Goal: Communication & Community: Answer question/provide support

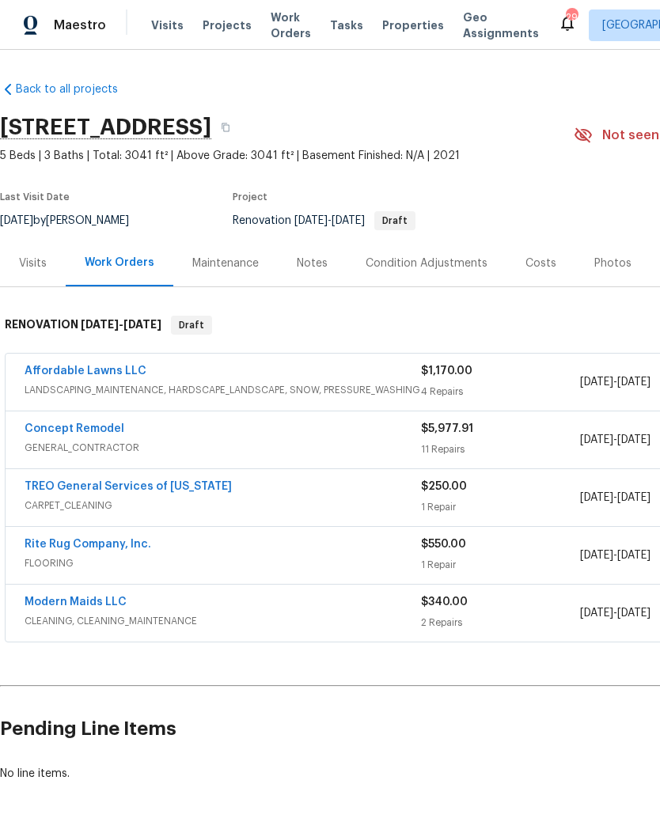
scroll to position [51, 0]
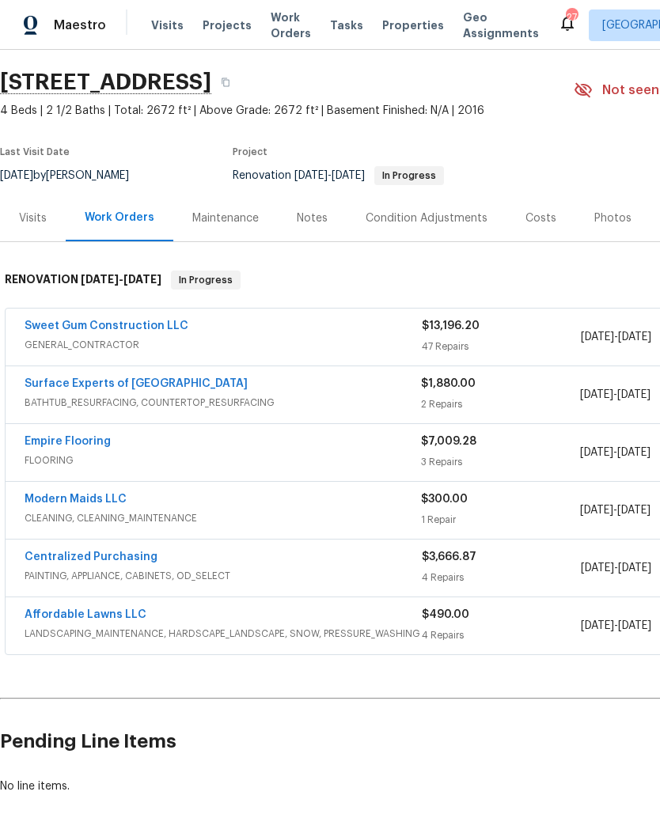
scroll to position [44, 0]
click at [64, 441] on link "Empire Flooring" at bounding box center [68, 442] width 86 height 11
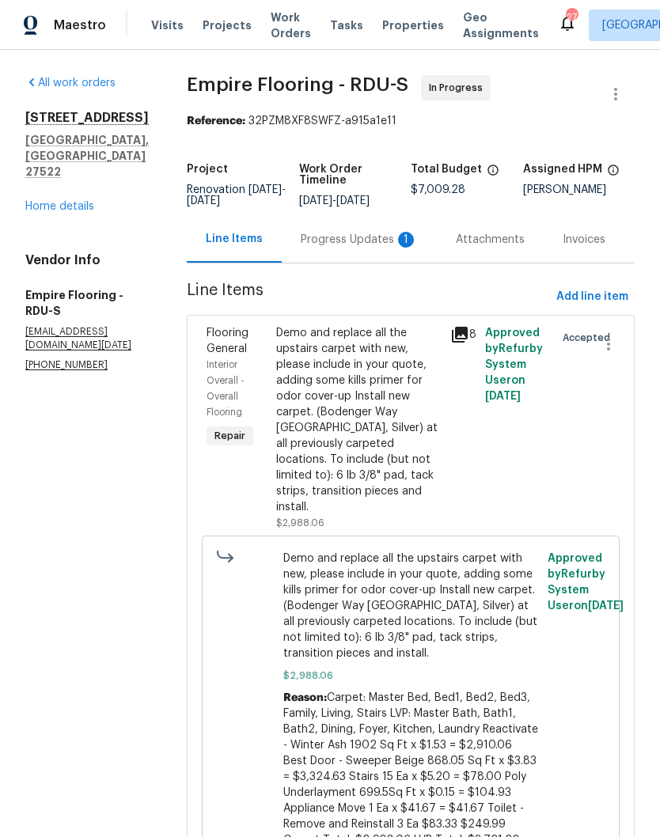
click at [378, 248] on div "Progress Updates 1" at bounding box center [359, 240] width 117 height 16
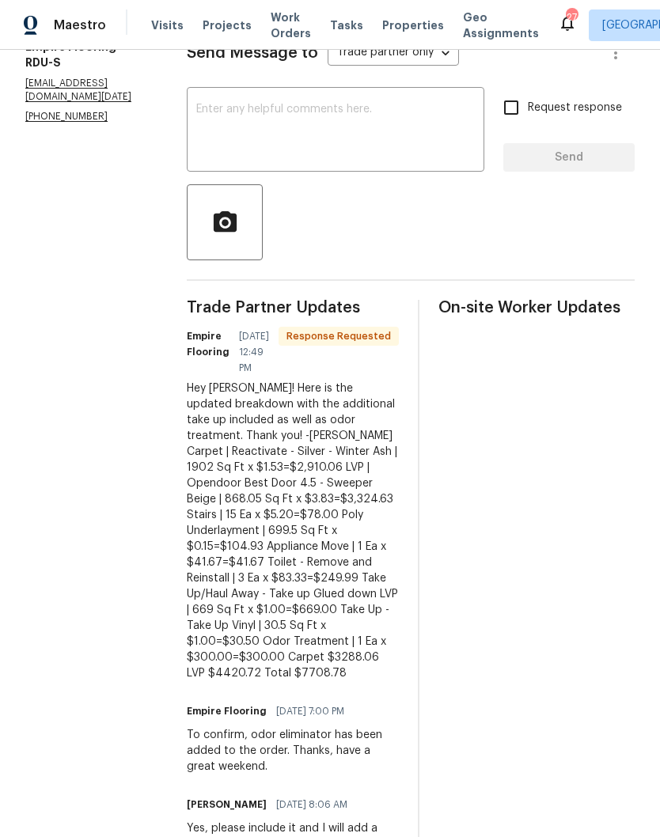
scroll to position [250, 0]
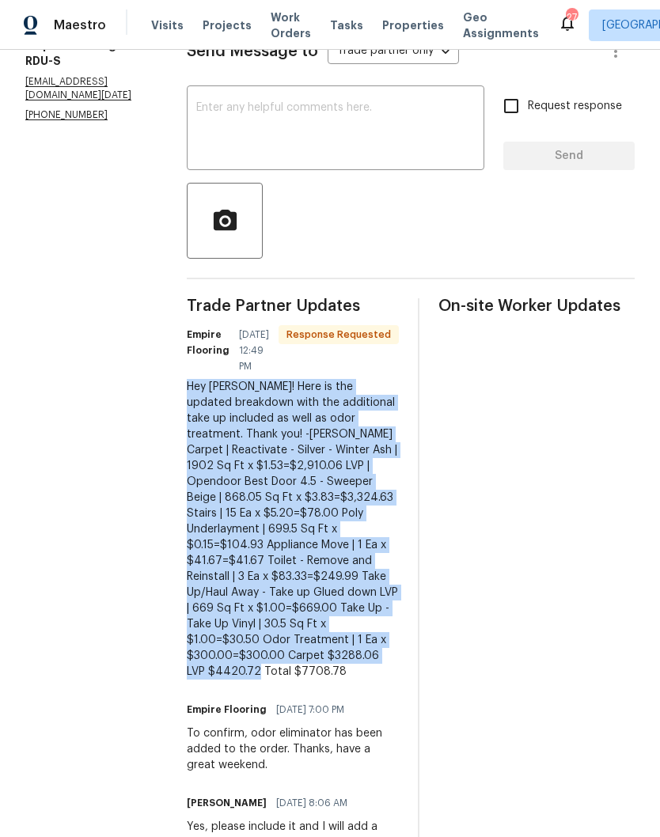
copy div "Hey Joseph! Here is the updated breakdown with the additional take up included …"
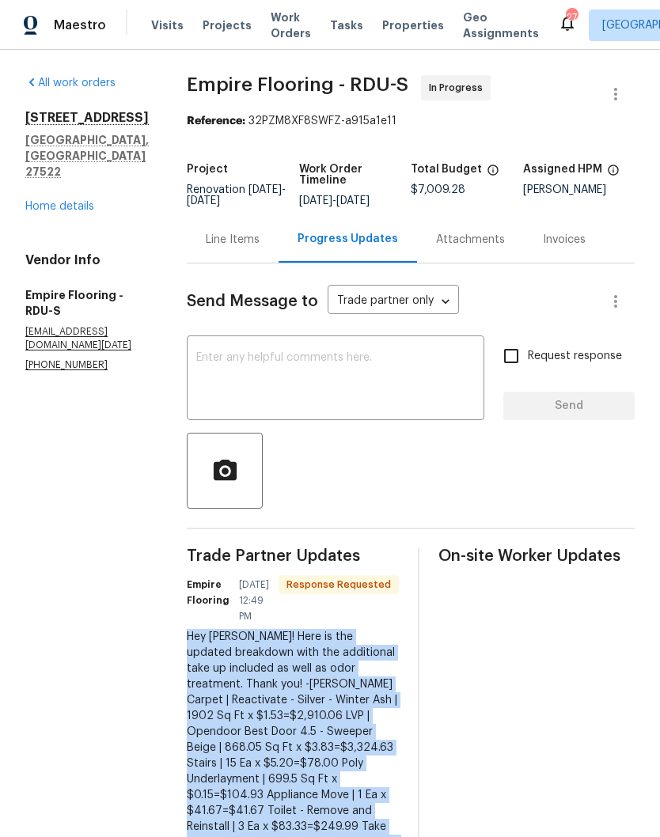
scroll to position [0, 0]
click at [247, 248] on div "Line Items" at bounding box center [233, 240] width 54 height 16
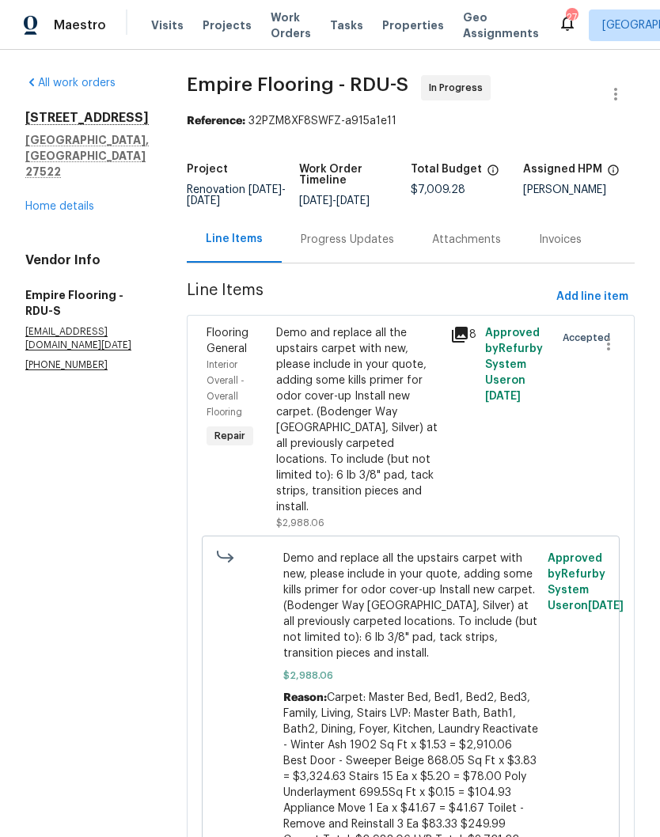
click at [305, 484] on div "Demo and replace all the upstairs carpet with new, please include in your quote…" at bounding box center [358, 420] width 165 height 190
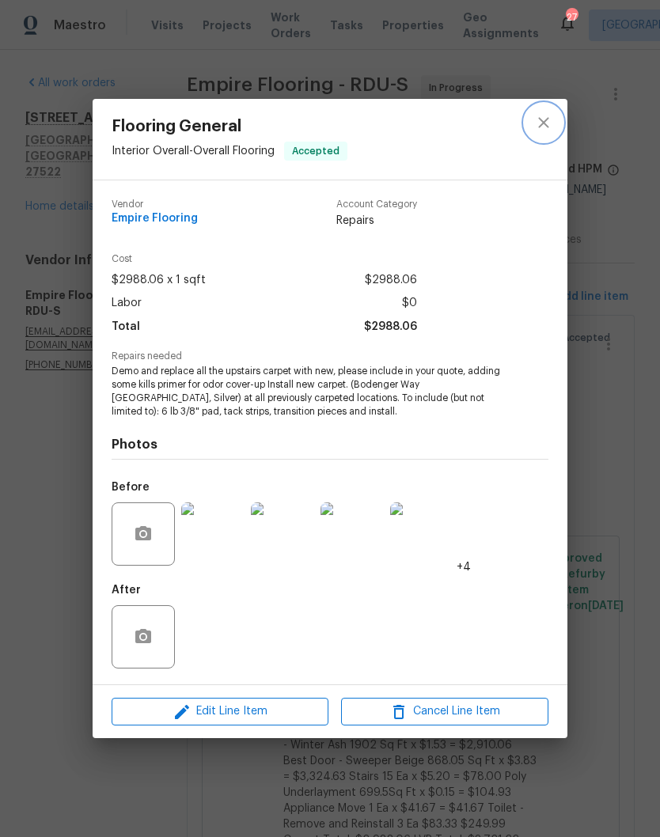
click at [550, 123] on icon "close" at bounding box center [543, 122] width 19 height 19
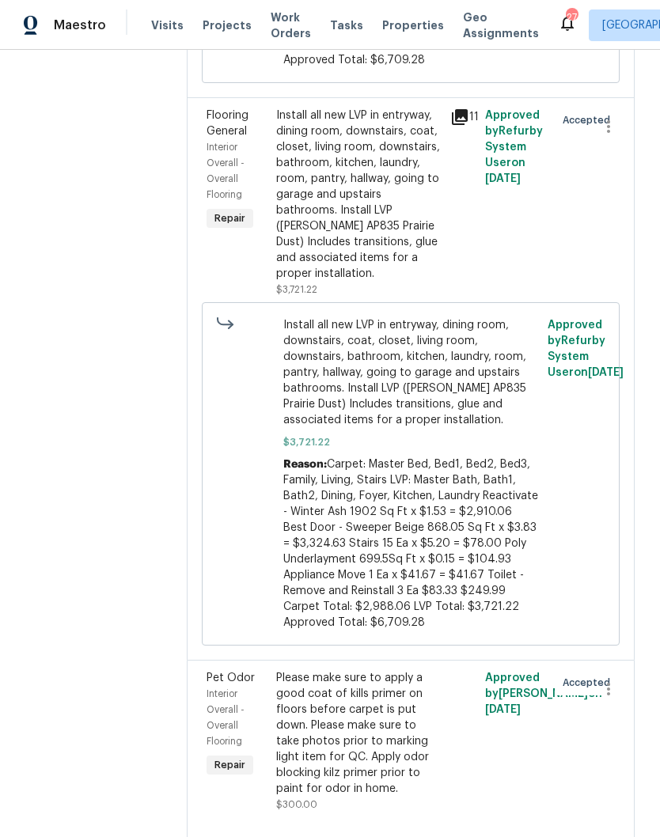
scroll to position [795, 0]
click at [399, 231] on div "Install all new LVP in entryway, dining room, downstairs, coat, closet, living …" at bounding box center [358, 195] width 165 height 174
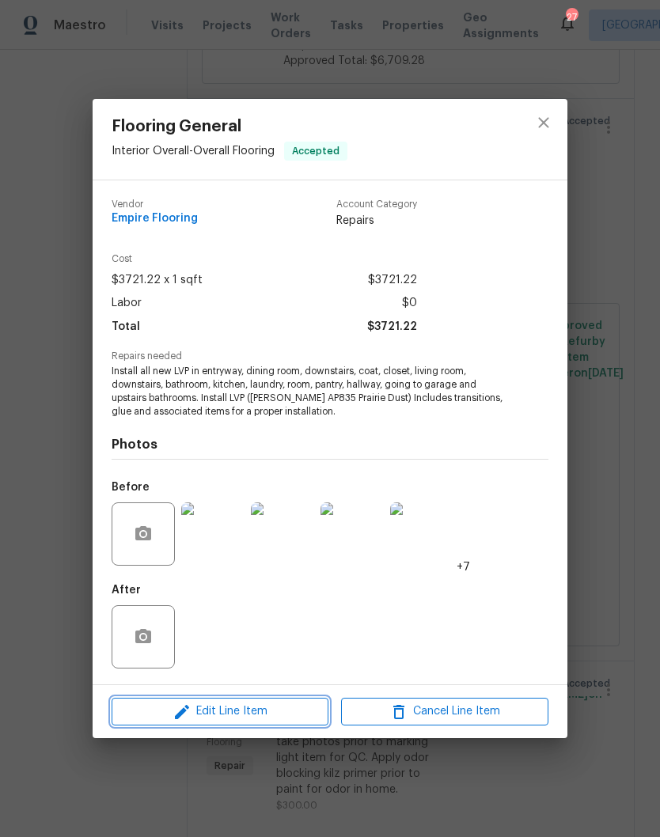
click at [284, 723] on button "Edit Line Item" at bounding box center [220, 712] width 217 height 28
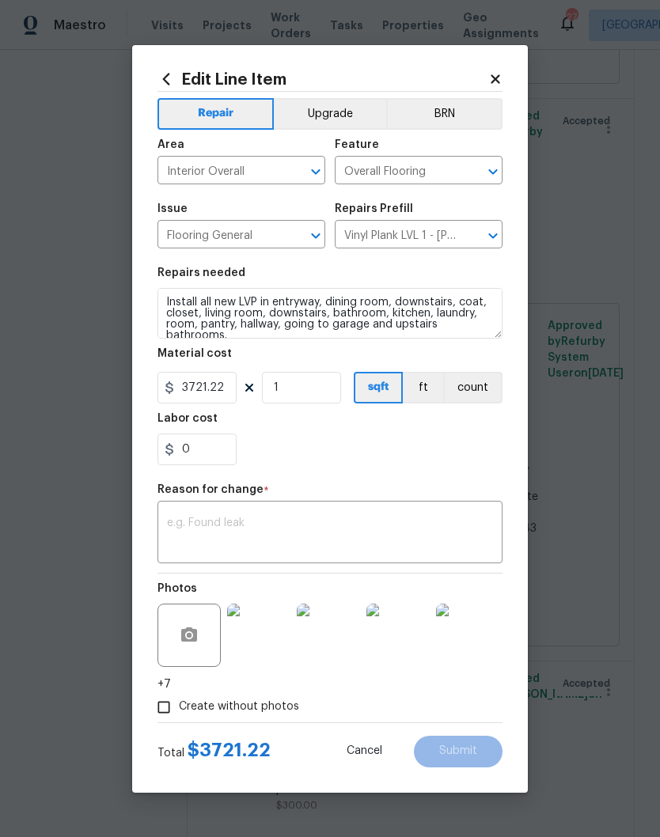
click at [275, 534] on textarea at bounding box center [330, 534] width 326 height 33
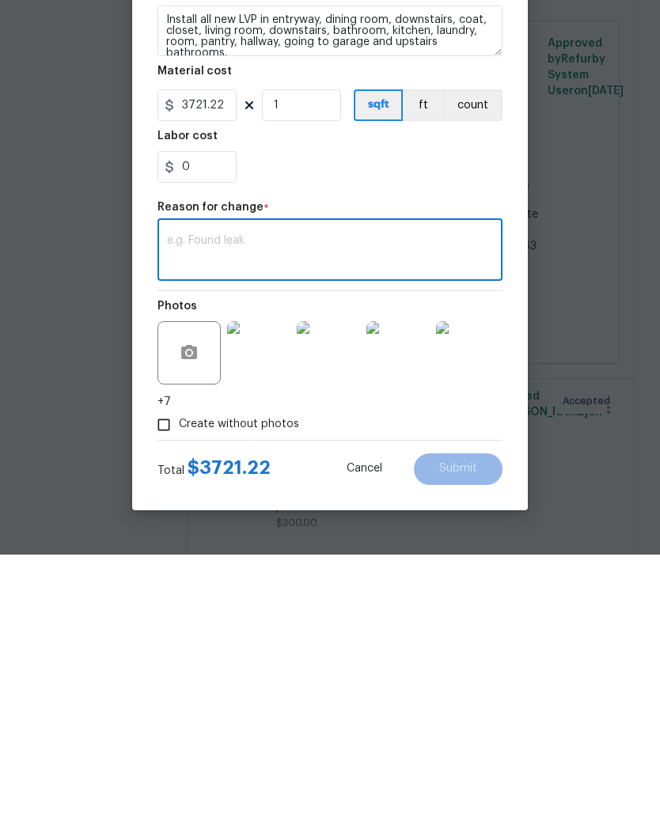
paste textarea "Hey Joseph! Here is the updated breakdown with the additional take up included …"
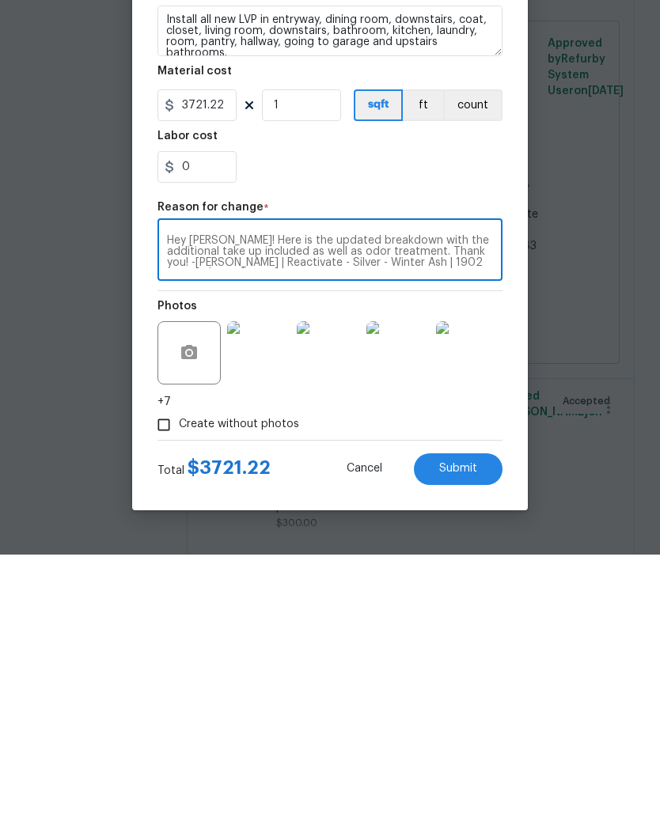
scroll to position [100, 0]
type textarea "Hey Joseph! Here is the updated breakdown with the additional take up included …"
click at [221, 434] on input "0" at bounding box center [197, 450] width 79 height 32
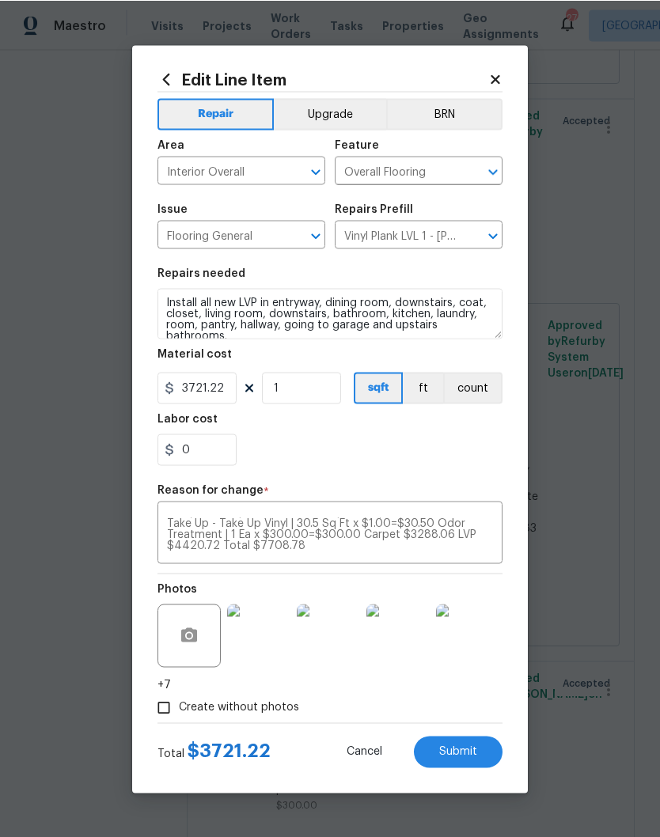
scroll to position [0, 0]
click at [506, 73] on div "Edit Line Item Repair Upgrade BRN Area Interior Overall ​ Feature Overall Floor…" at bounding box center [330, 419] width 396 height 748
click at [500, 74] on icon at bounding box center [495, 79] width 14 height 14
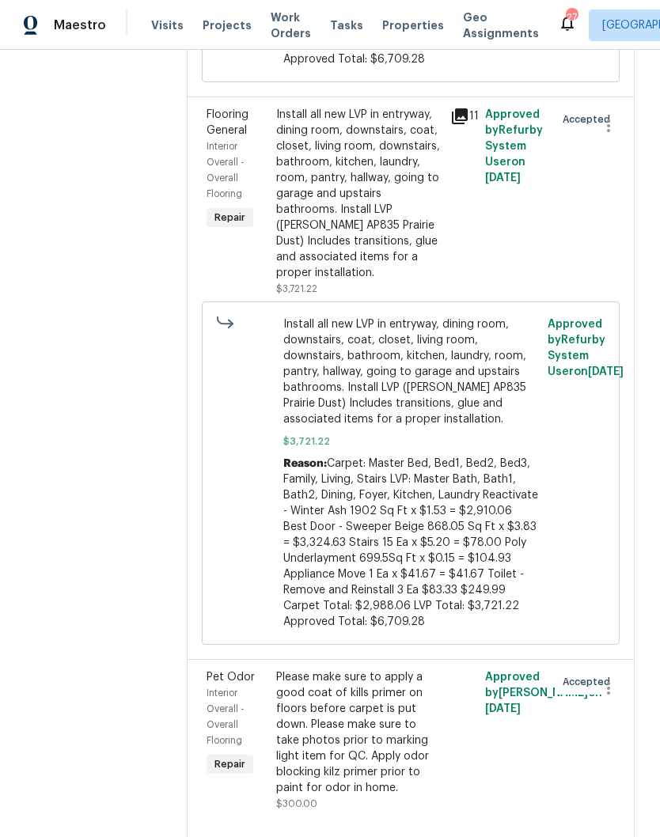
scroll to position [795, 0]
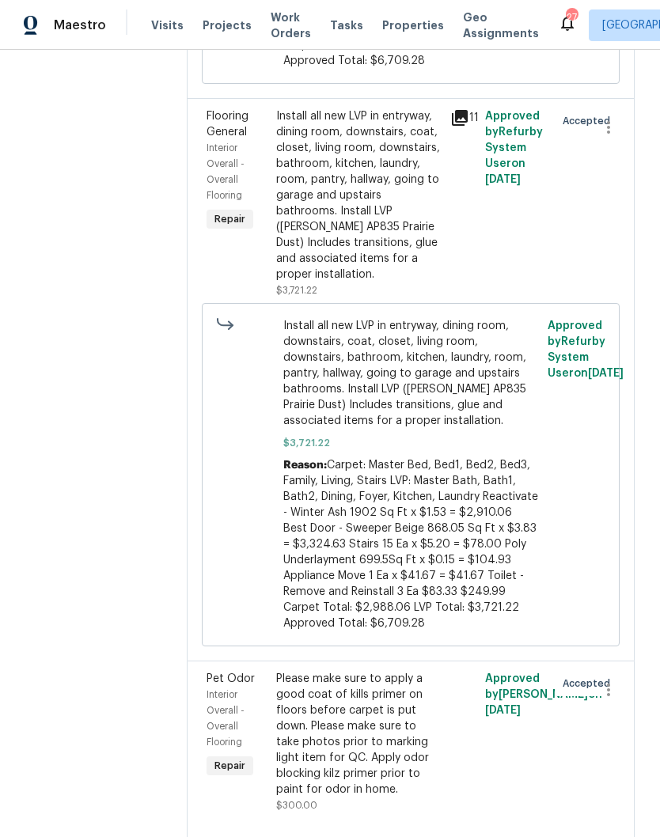
click at [441, 730] on div "Please make sure to apply a good coat of kills primer on floors before carpet i…" at bounding box center [358, 734] width 165 height 127
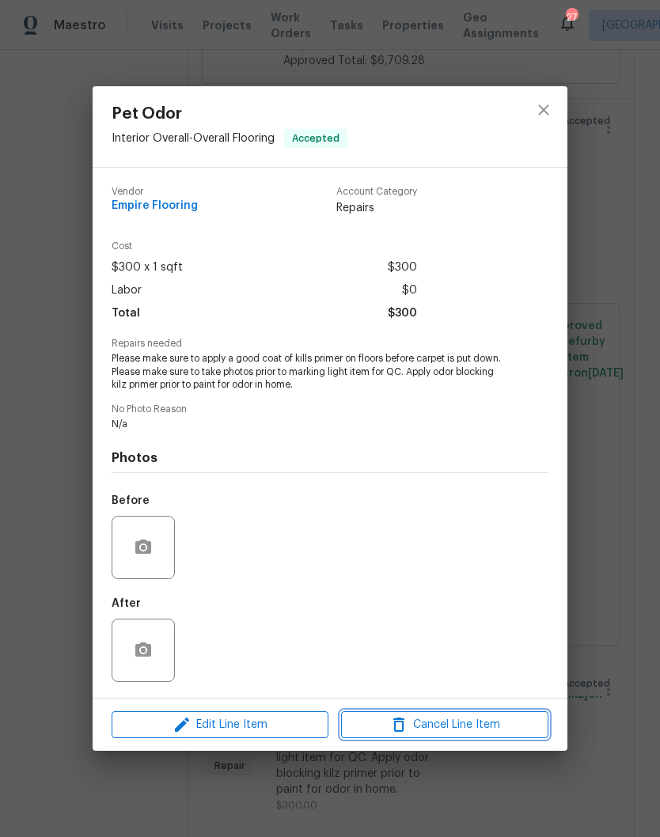
click at [475, 727] on span "Cancel Line Item" at bounding box center [445, 726] width 198 height 20
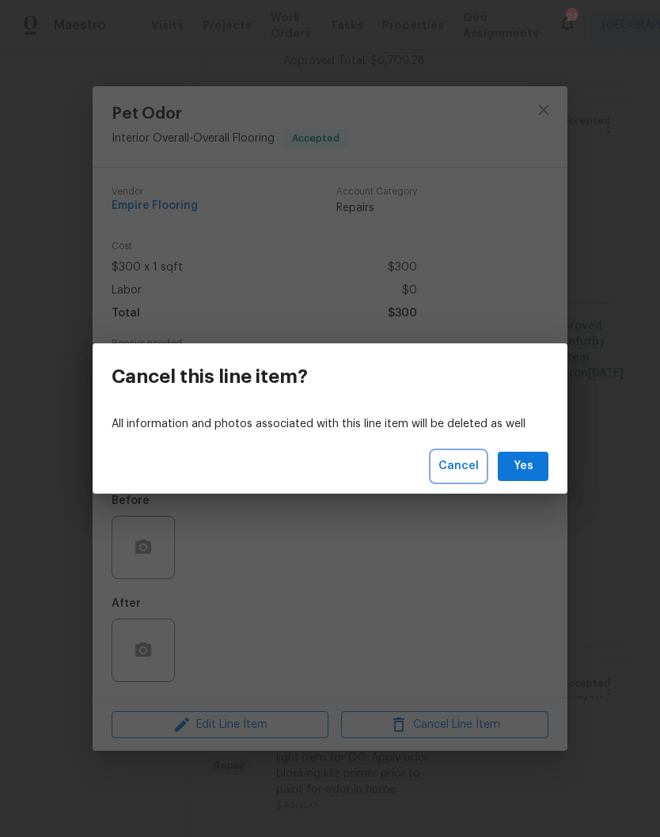
click at [459, 473] on span "Cancel" at bounding box center [459, 467] width 40 height 20
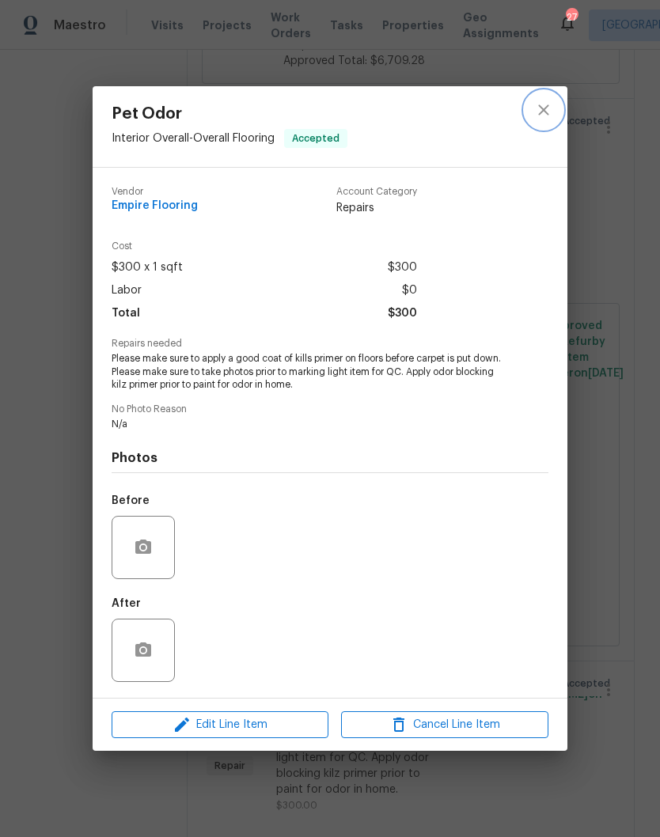
click at [556, 100] on button "close" at bounding box center [544, 110] width 38 height 38
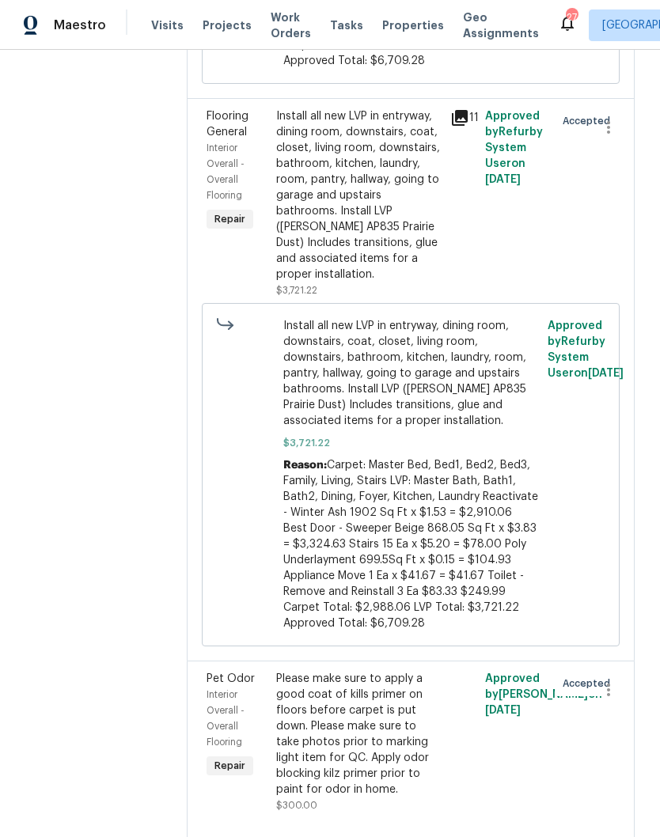
click at [446, 254] on div "Install all new LVP in entryway, dining room, downstairs, coat, closet, living …" at bounding box center [358, 203] width 174 height 199
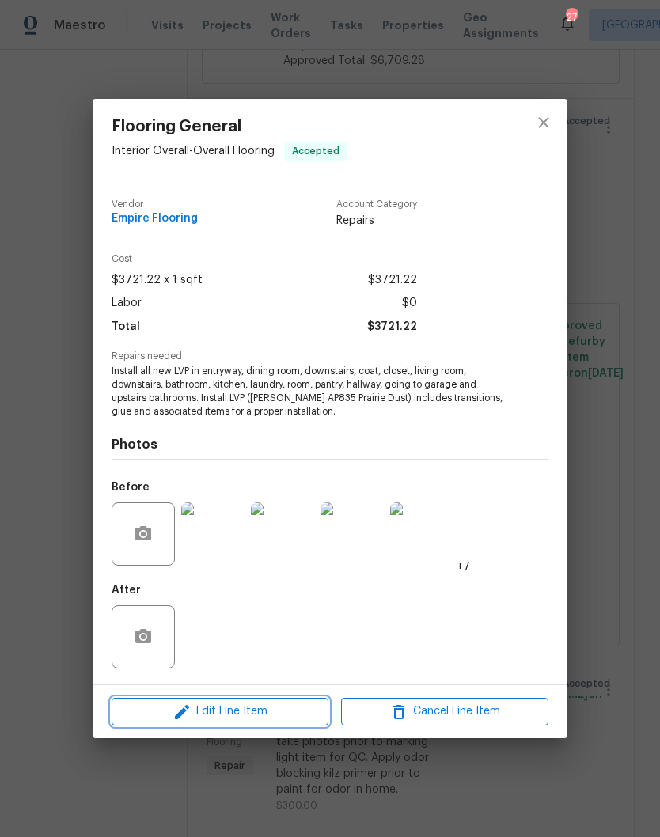
click at [298, 722] on span "Edit Line Item" at bounding box center [219, 712] width 207 height 20
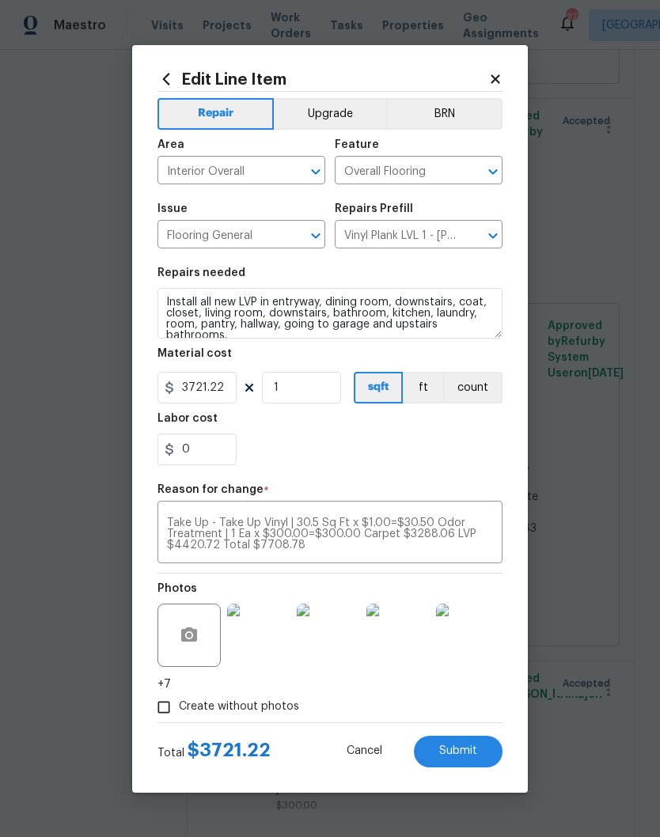
scroll to position [100, 0]
click at [215, 455] on input "0" at bounding box center [197, 450] width 79 height 32
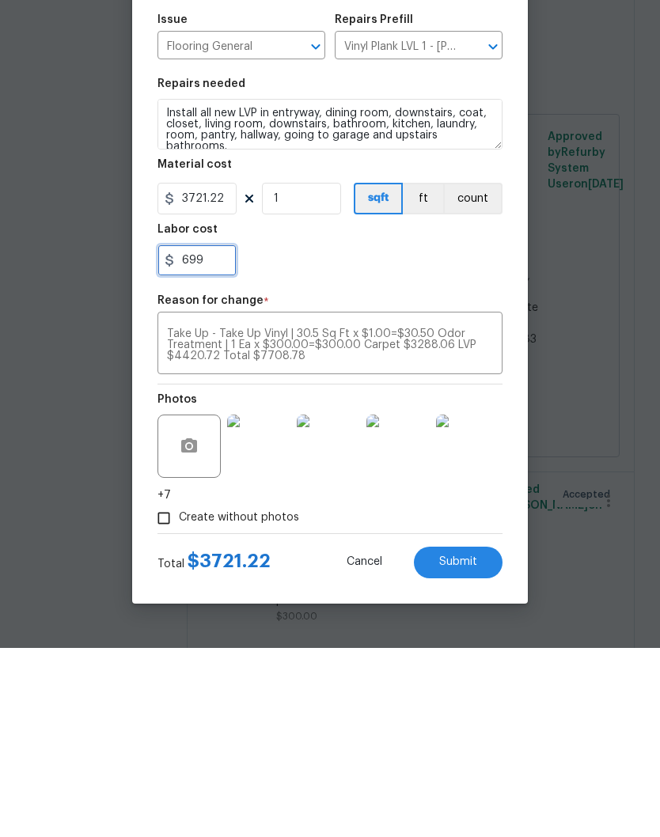
type input "699"
click at [454, 290] on div "Repair Upgrade BRN Area Interior Overall ​ Feature Overall Flooring ​ Issue Flo…" at bounding box center [330, 407] width 345 height 631
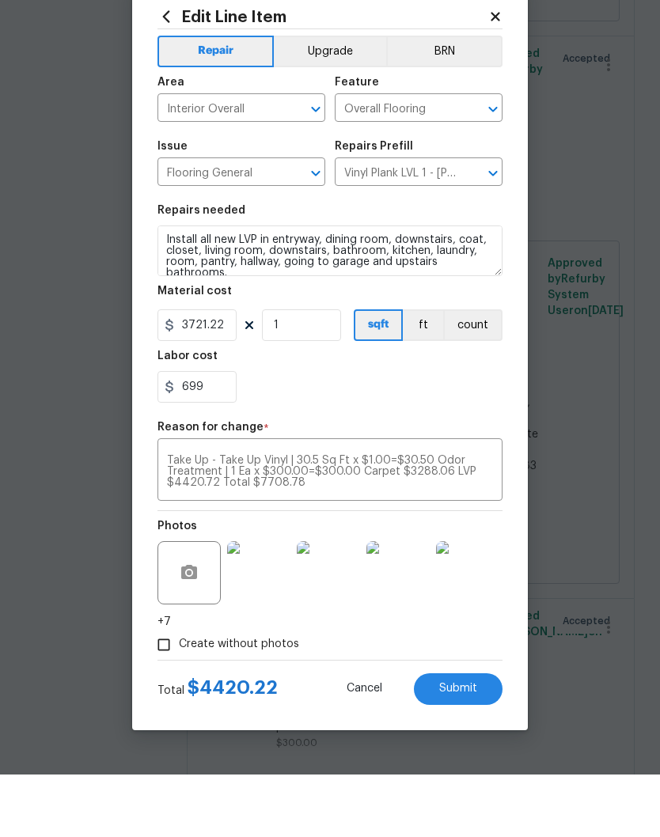
click at [461, 736] on button "Submit" at bounding box center [458, 752] width 89 height 32
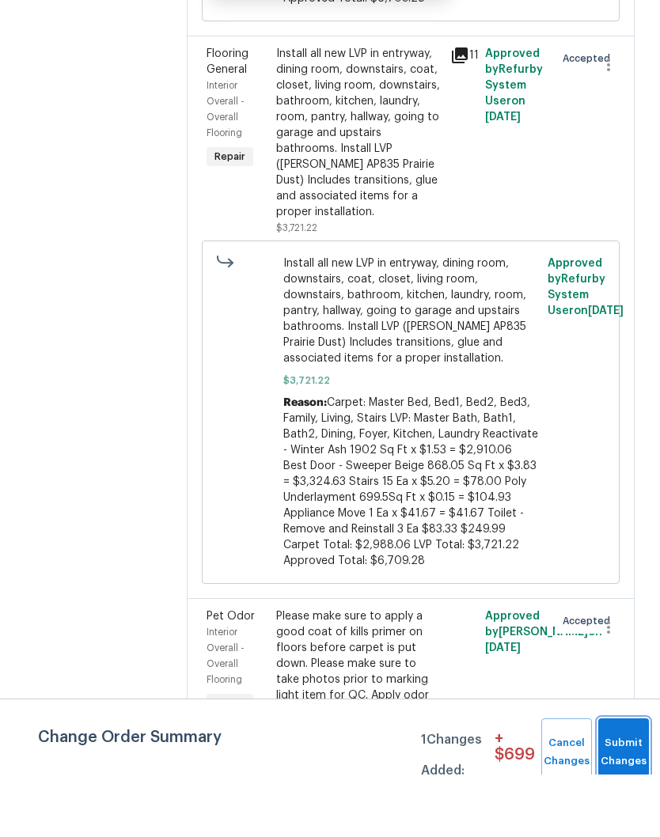
click at [621, 797] on span "Submit Changes" at bounding box center [623, 815] width 35 height 36
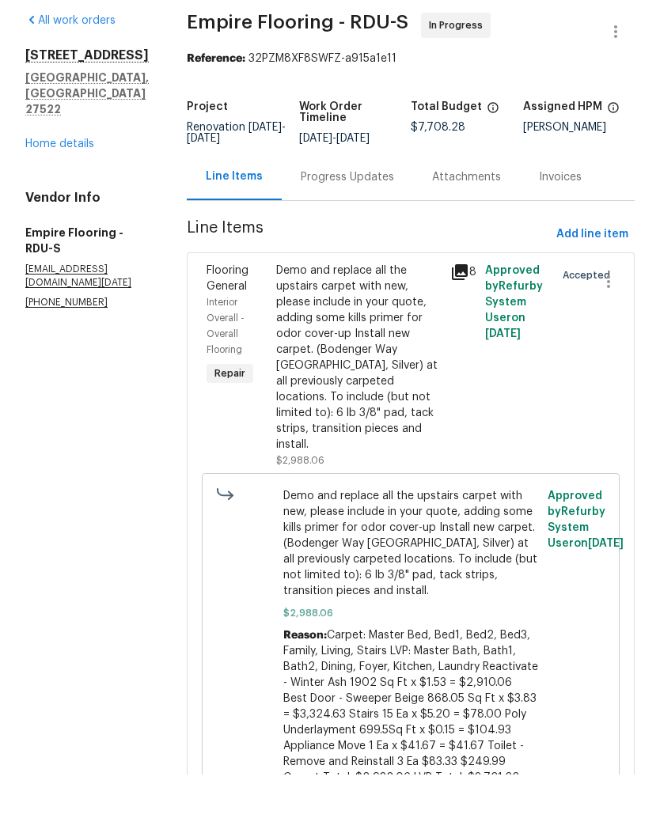
scroll to position [0, 0]
click at [379, 232] on div "Progress Updates" at bounding box center [347, 240] width 93 height 16
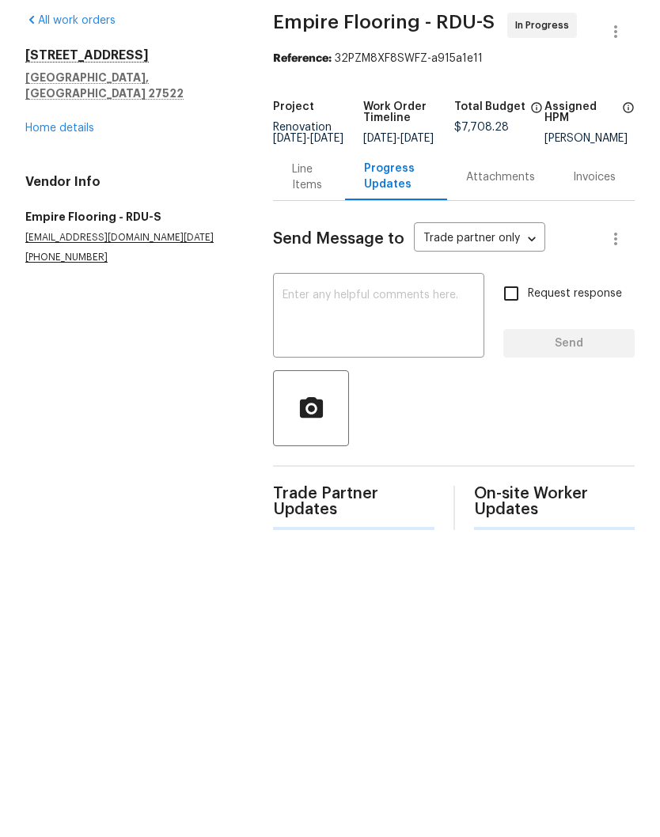
click at [85, 185] on link "Home details" at bounding box center [59, 190] width 69 height 11
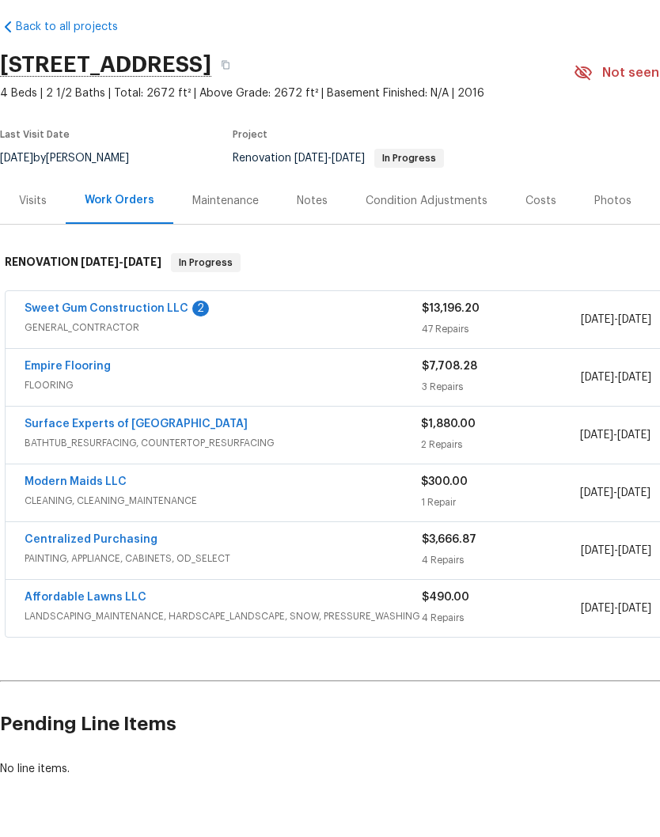
click at [158, 366] on link "Sweet Gum Construction LLC" at bounding box center [107, 371] width 164 height 11
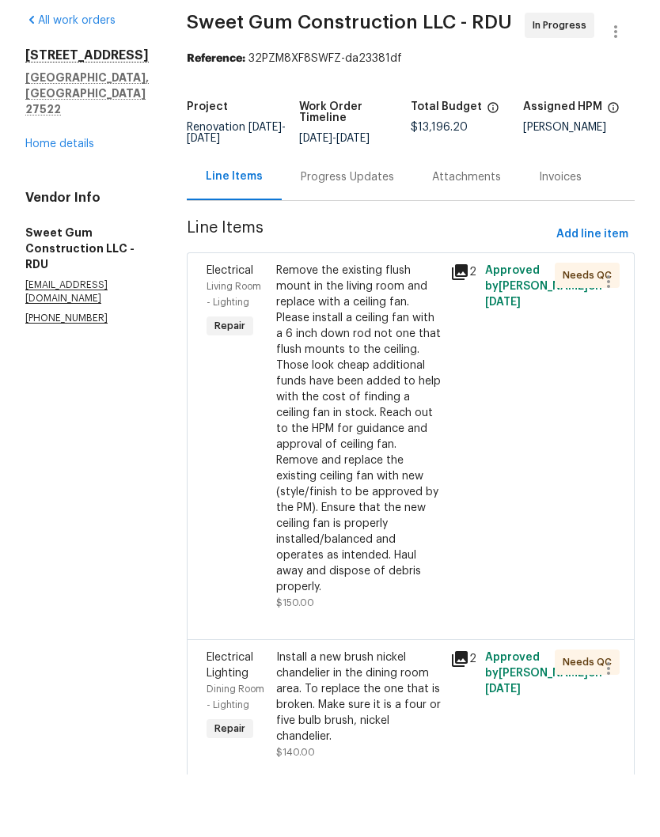
click at [393, 232] on div "Progress Updates" at bounding box center [347, 240] width 93 height 16
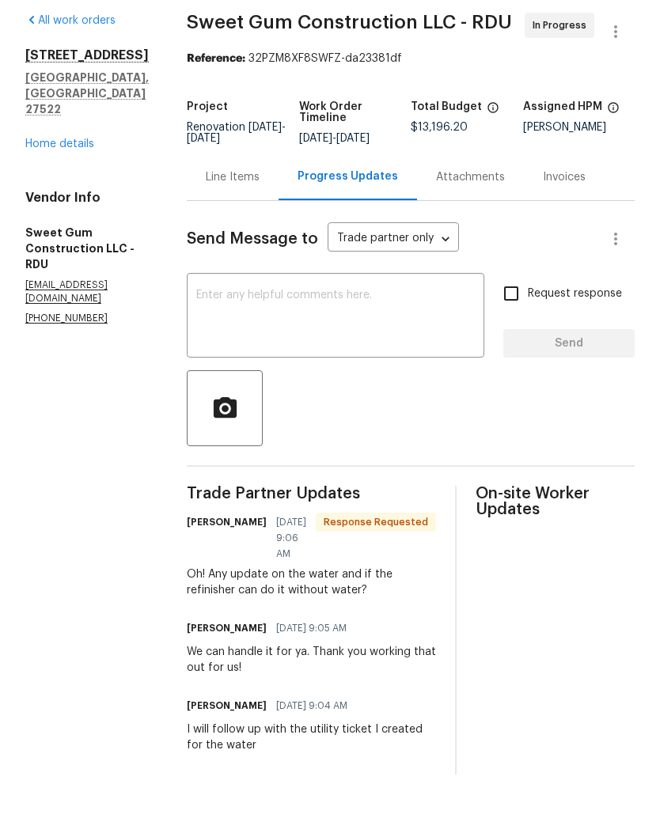
click at [379, 352] on textarea at bounding box center [335, 379] width 279 height 55
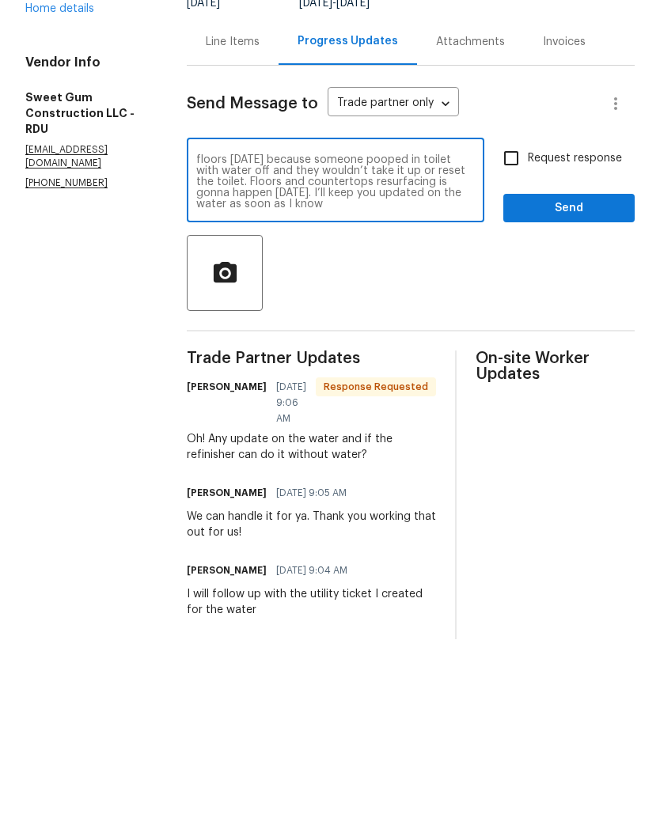
scroll to position [22, 0]
type textarea "Our team is working on it. Floor guys couldn’t finish floors today because some…"
click at [518, 340] on input "Request response" at bounding box center [511, 356] width 33 height 33
checkbox input "true"
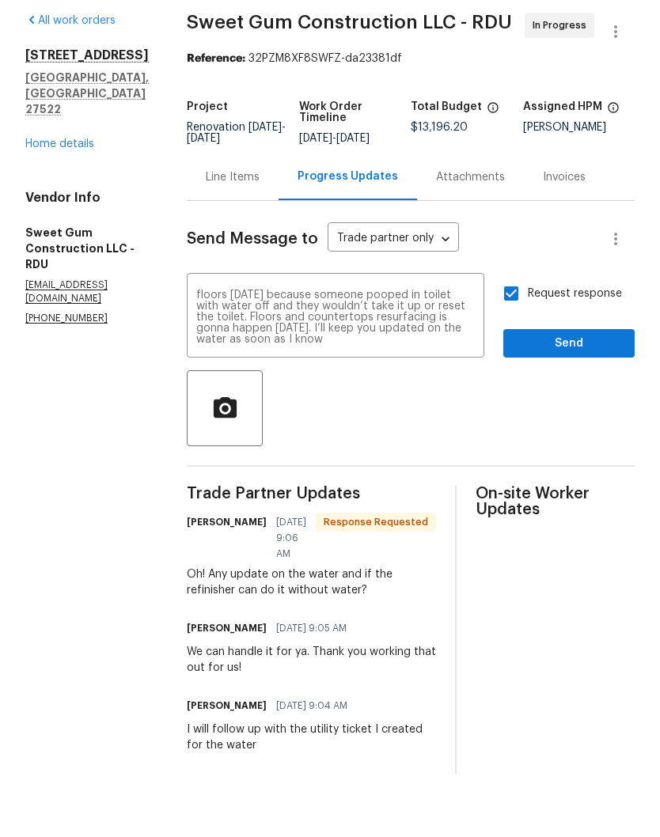
click at [567, 340] on div "Request response Send" at bounding box center [568, 380] width 131 height 81
click at [583, 392] on button "Send" at bounding box center [568, 406] width 131 height 29
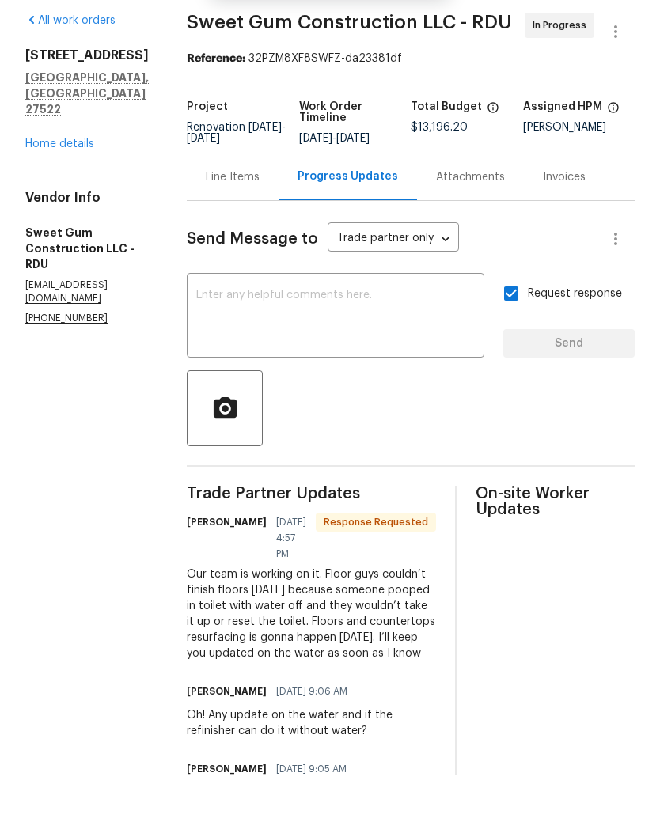
scroll to position [0, 0]
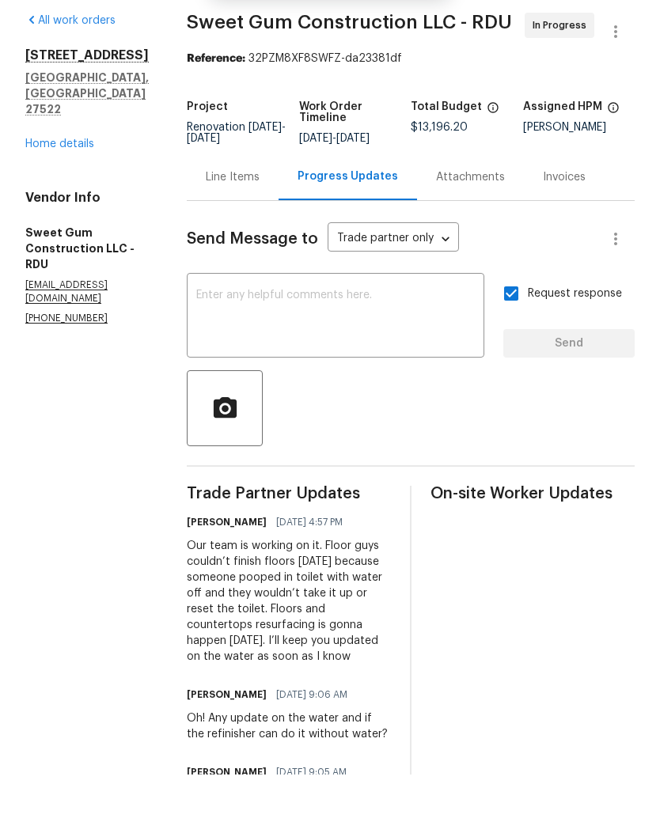
click at [64, 201] on link "Home details" at bounding box center [59, 206] width 69 height 11
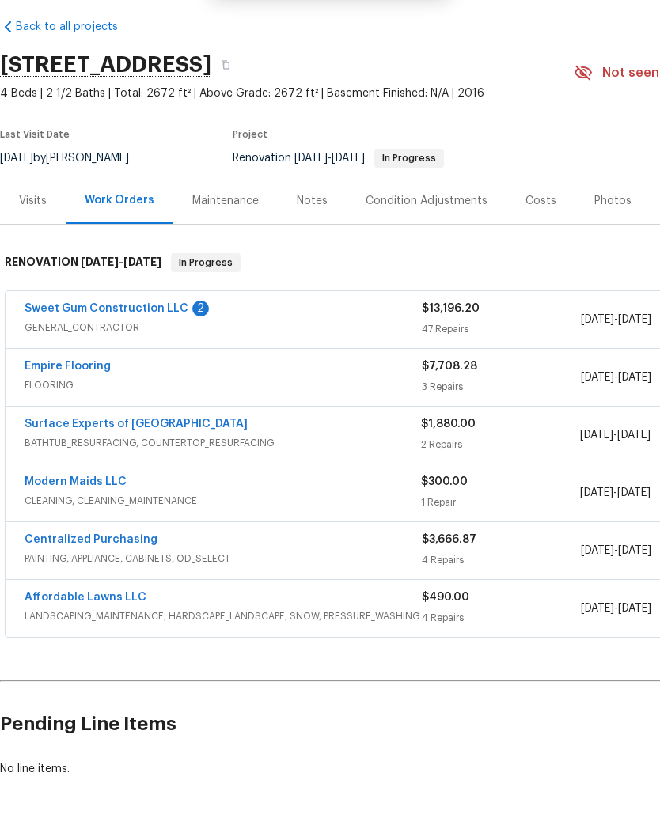
click at [177, 366] on link "Sweet Gum Construction LLC" at bounding box center [107, 371] width 164 height 11
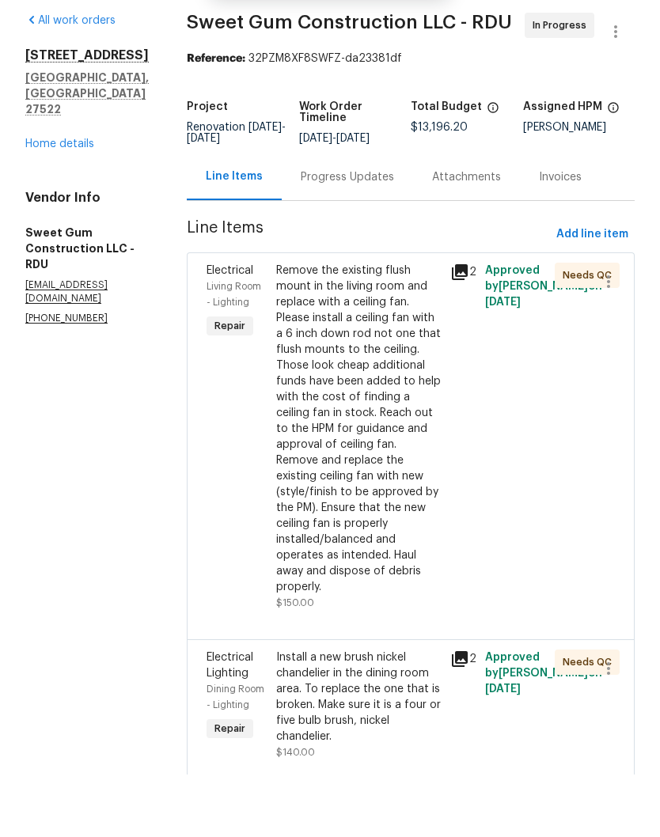
click at [401, 216] on div "Progress Updates" at bounding box center [347, 239] width 131 height 47
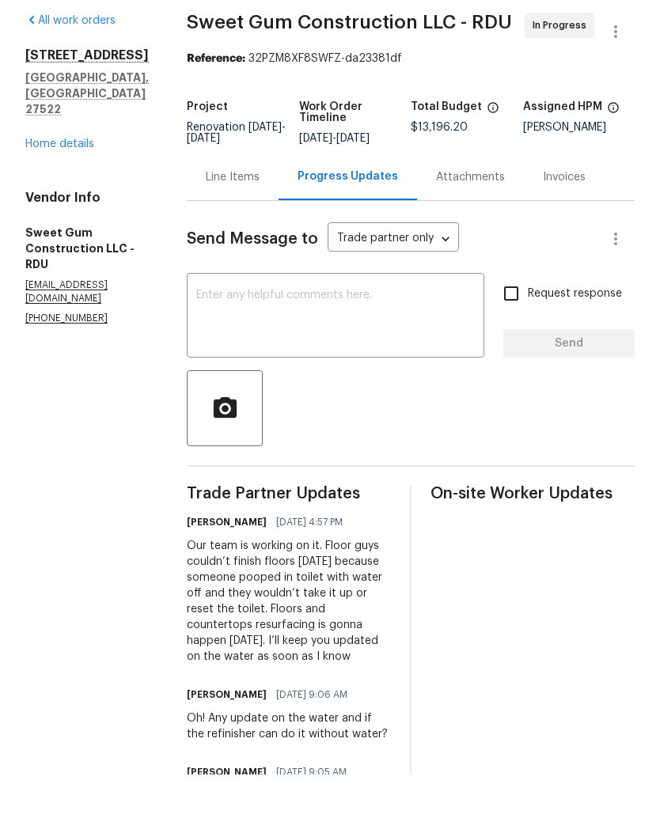
click at [81, 201] on link "Home details" at bounding box center [59, 206] width 69 height 11
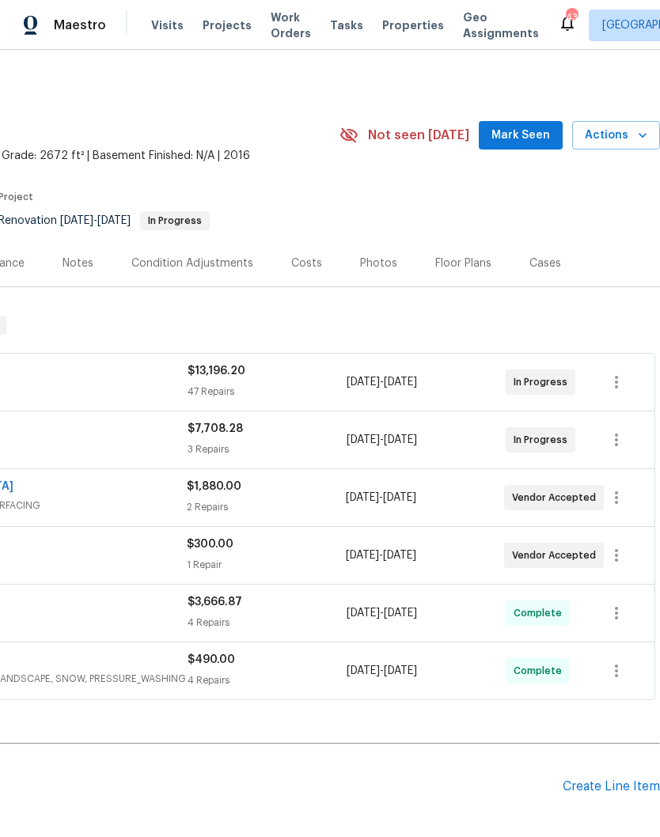
scroll to position [0, 234]
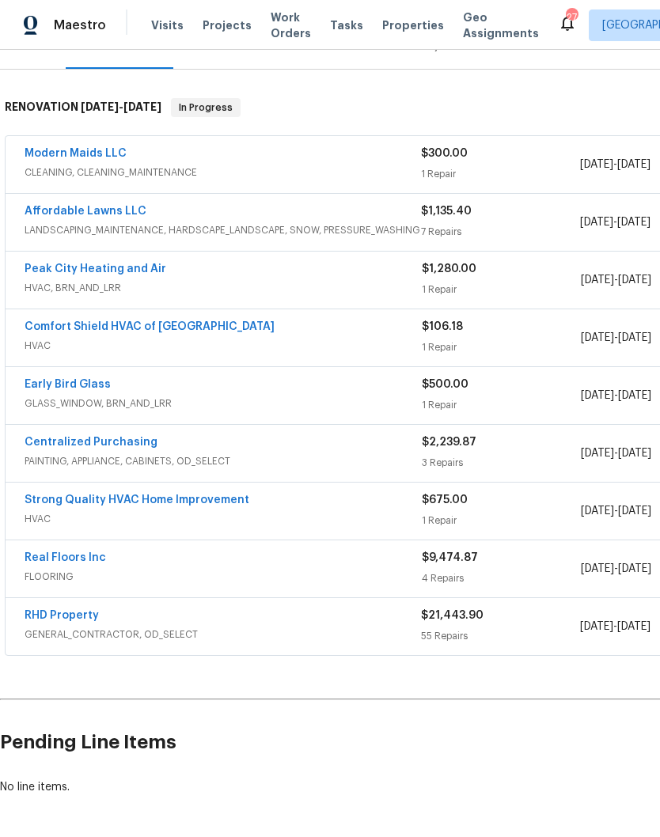
scroll to position [218, 0]
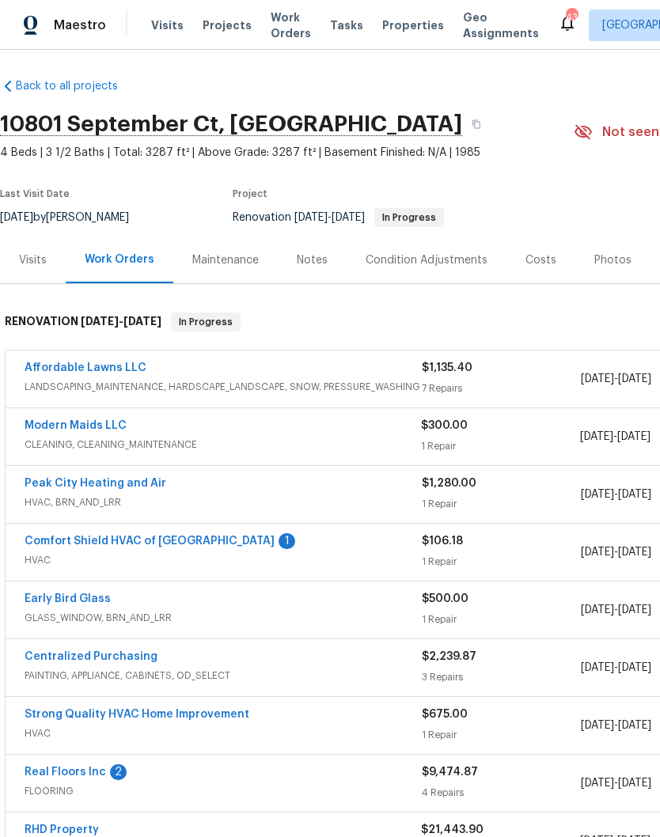
scroll to position [3, 0]
click at [147, 545] on link "Comfort Shield HVAC of [GEOGRAPHIC_DATA]" at bounding box center [150, 541] width 250 height 11
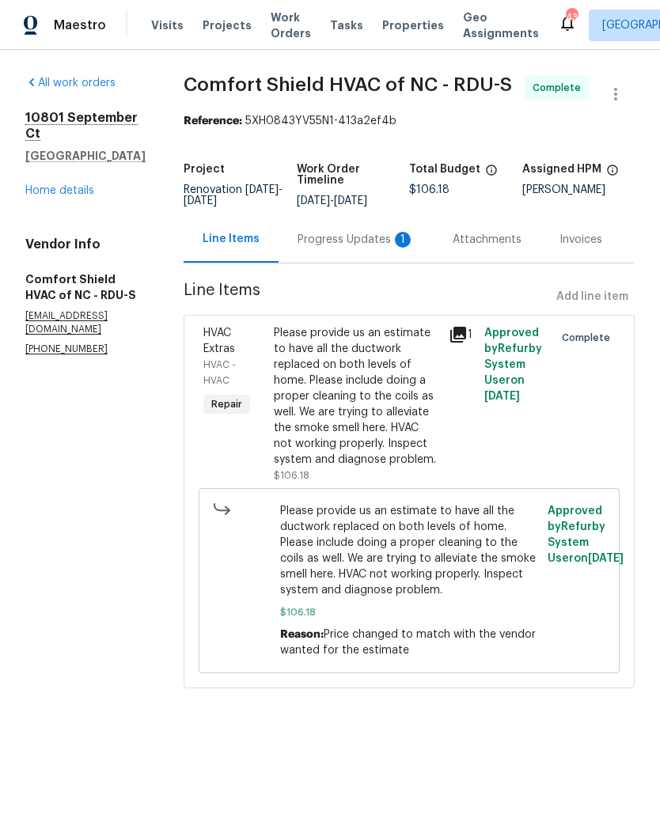
click at [381, 248] on div "Progress Updates 1" at bounding box center [356, 240] width 117 height 16
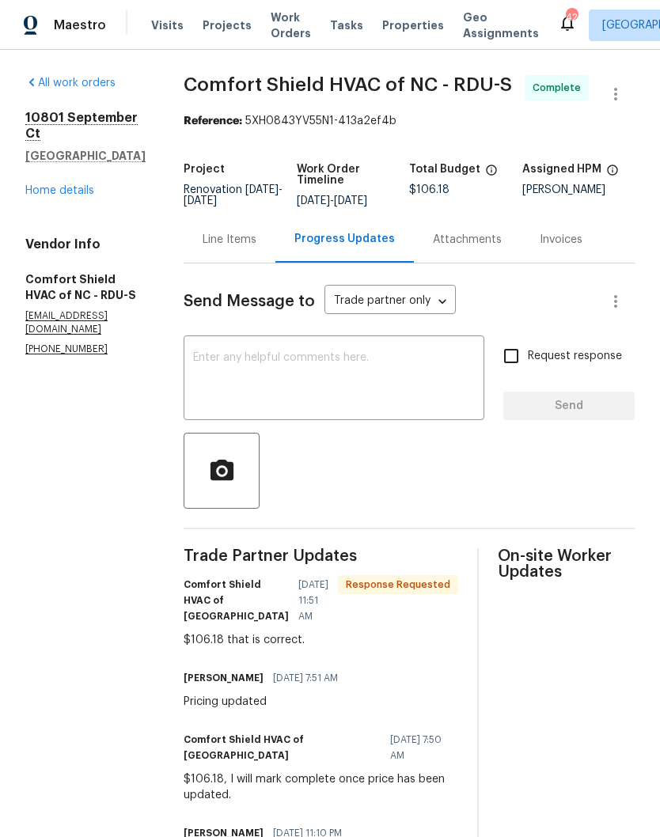
click at [84, 185] on link "Home details" at bounding box center [59, 190] width 69 height 11
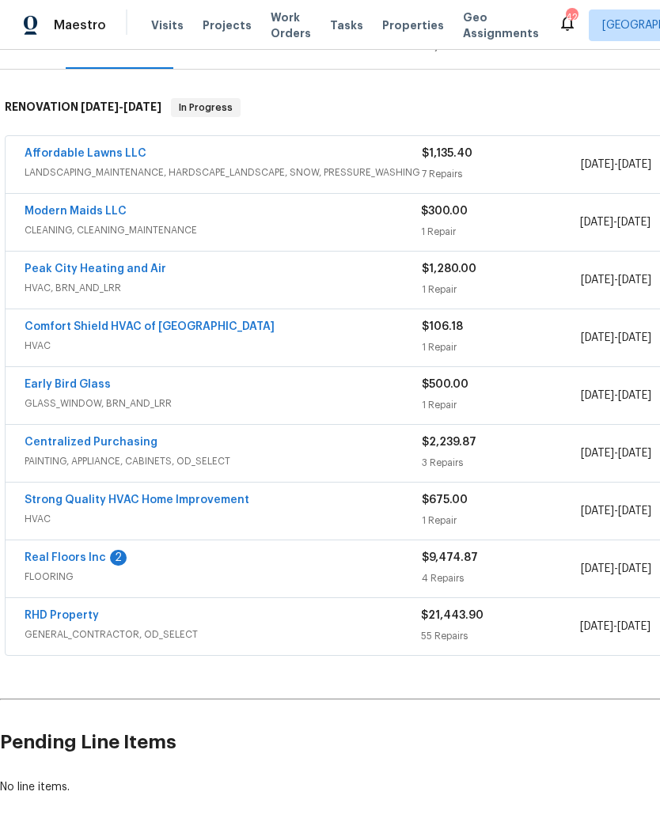
scroll to position [218, 0]
click at [88, 557] on link "Real Floors Inc" at bounding box center [66, 557] width 82 height 11
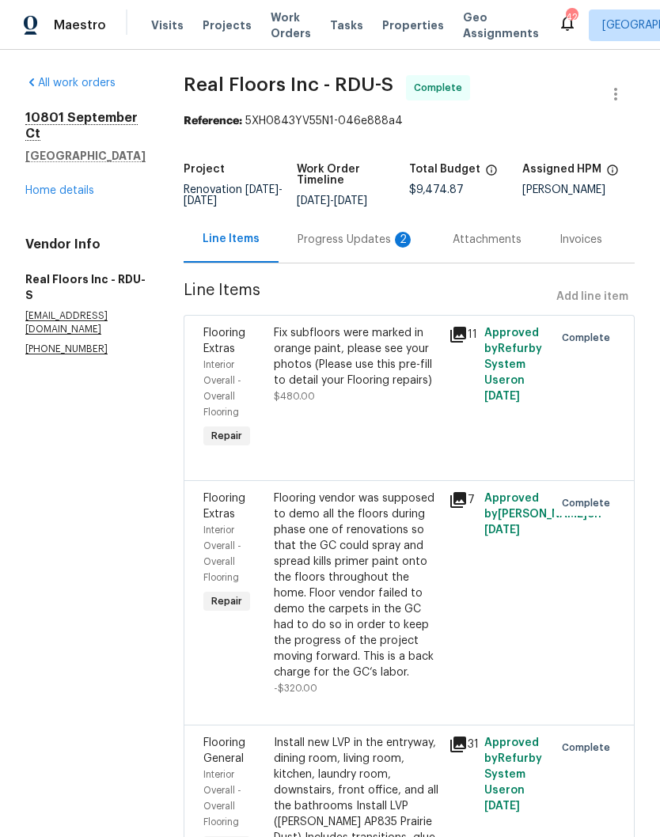
click at [364, 248] on div "Progress Updates 2" at bounding box center [356, 240] width 117 height 16
